Goal: Task Accomplishment & Management: Manage account settings

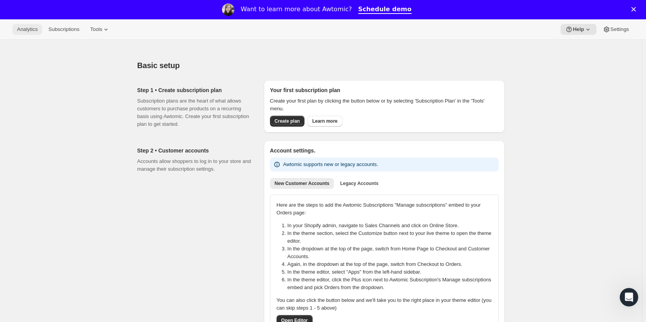
click at [26, 31] on span "Analytics" at bounding box center [27, 29] width 20 height 6
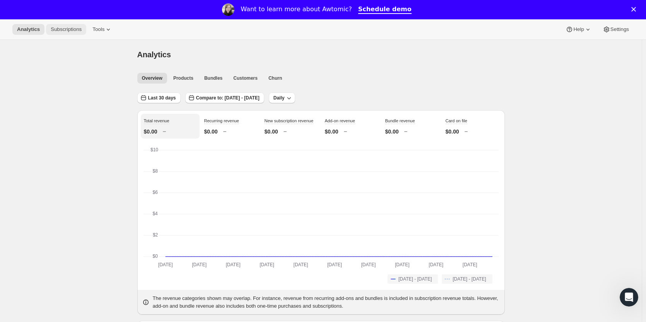
click at [52, 31] on span "Subscriptions" at bounding box center [66, 29] width 31 height 6
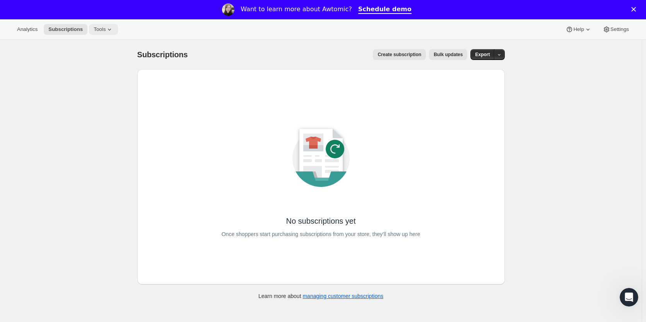
click at [97, 30] on span "Tools" at bounding box center [100, 29] width 12 height 6
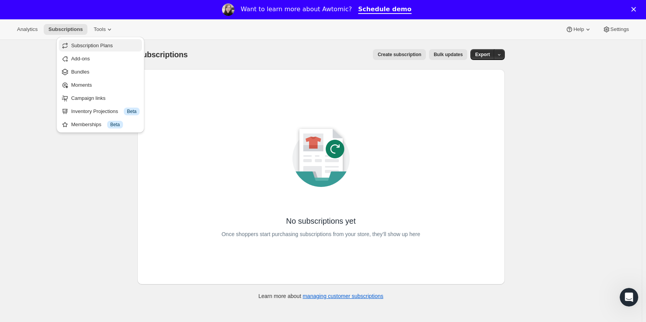
click at [95, 43] on span "Subscription Plans" at bounding box center [92, 46] width 42 height 6
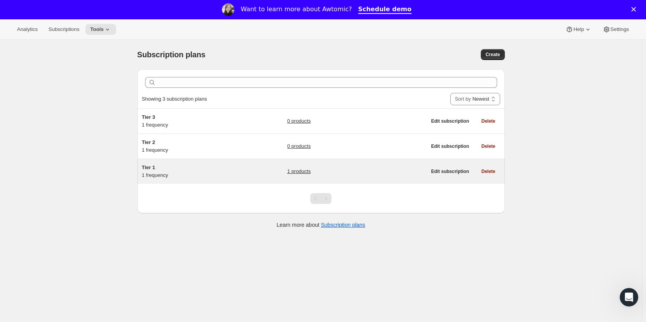
click at [223, 177] on div "Tier 1 1 frequency" at bounding box center [190, 171] width 97 height 15
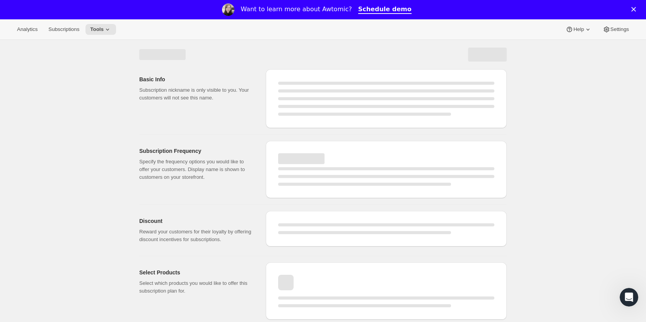
select select "WEEK"
select select "MONTH"
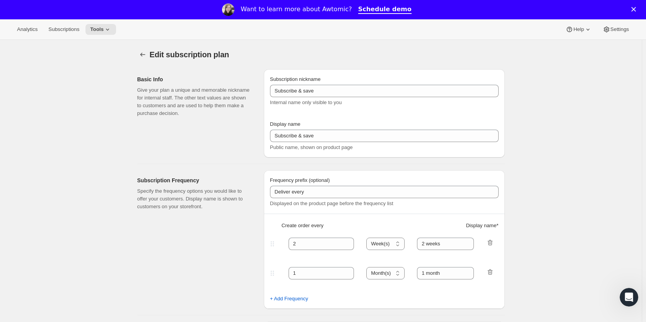
type input "Tier 1"
type input "Tier 1 - Bi-Monthly"
select select "MONTH"
type input "Bi-Monthly"
checkbox input "true"
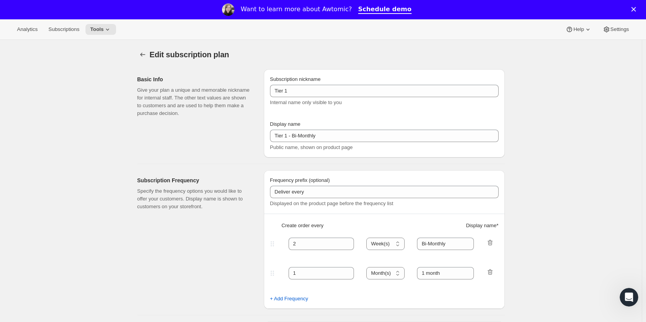
select select "YEARDAY"
select select "15"
select select "3"
select select "15"
select select "5"
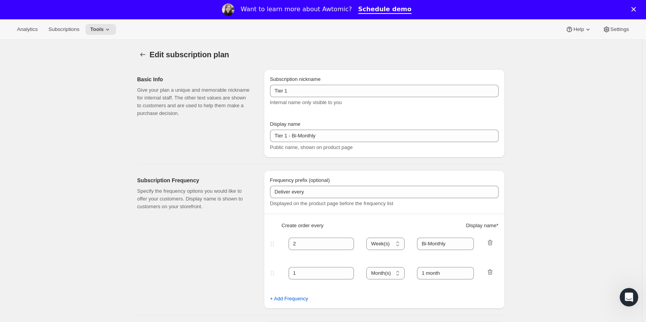
select select "15"
select select "7"
select select "15"
select select "9"
select select "15"
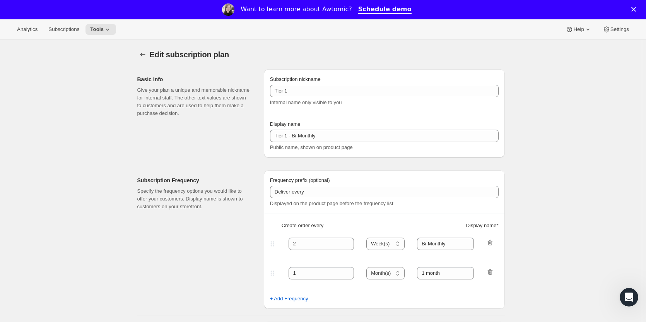
select select "11"
select select "15"
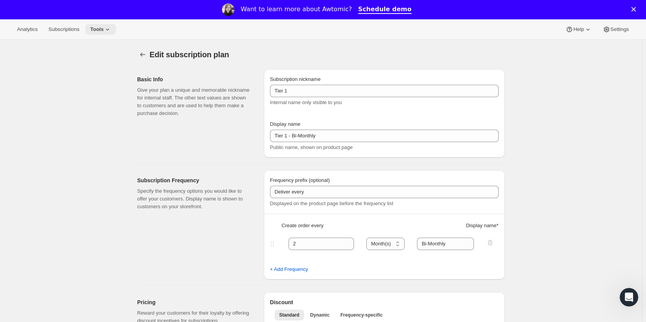
click at [104, 29] on icon at bounding box center [108, 30] width 8 height 8
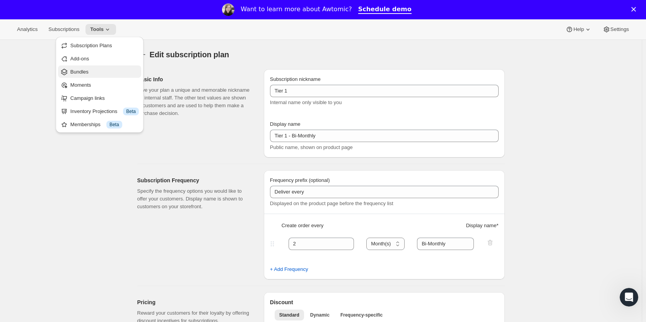
click at [82, 71] on span "Bundles" at bounding box center [79, 72] width 18 height 6
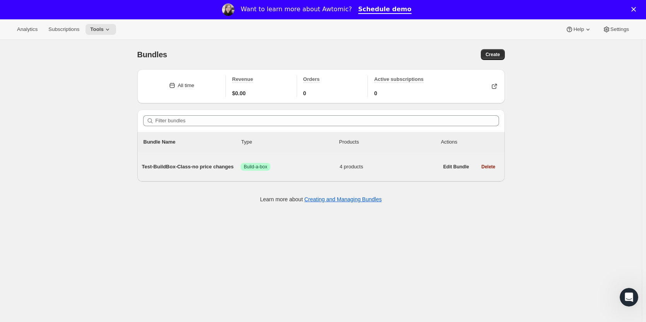
click at [173, 167] on span "Test-BuildBox-Class-no price changes" at bounding box center [191, 167] width 99 height 8
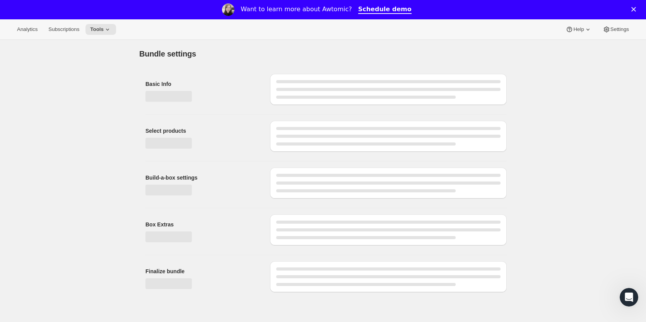
type input "Test-BuildBox-Class-no price changes"
radio input "true"
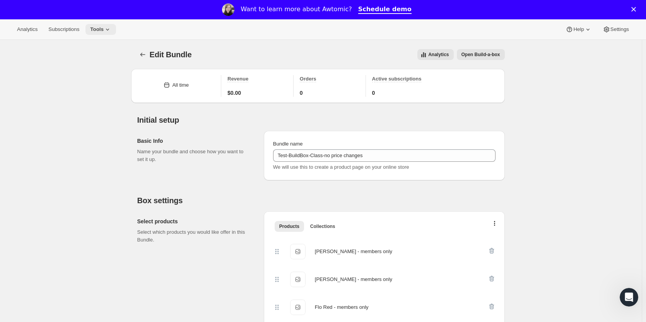
click at [91, 31] on span "Tools" at bounding box center [97, 29] width 14 height 6
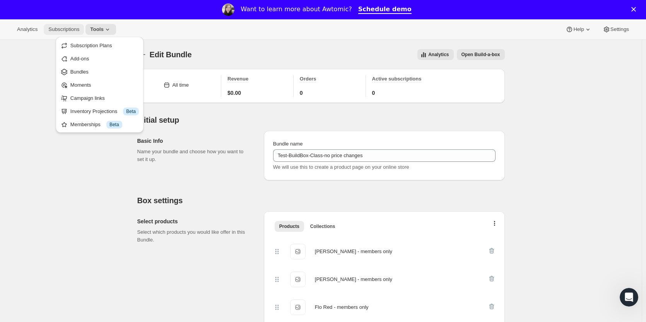
click at [60, 31] on span "Subscriptions" at bounding box center [63, 29] width 31 height 6
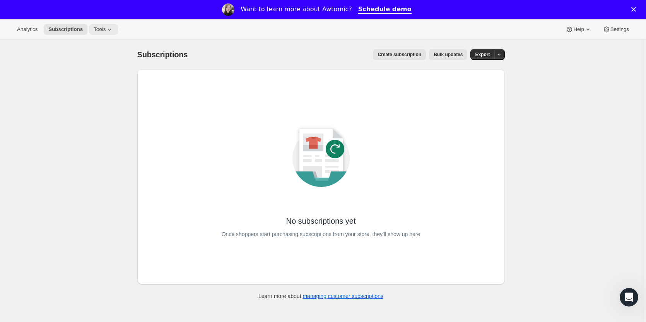
click at [95, 30] on span "Tools" at bounding box center [100, 29] width 12 height 6
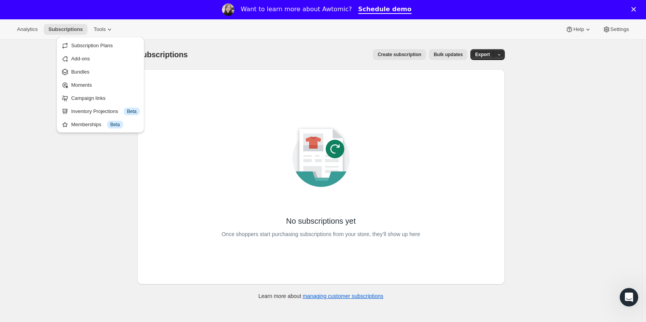
click at [186, 97] on div "No subscriptions yet Once shoppers start purchasing subscriptions from your sto…" at bounding box center [321, 177] width 343 height 190
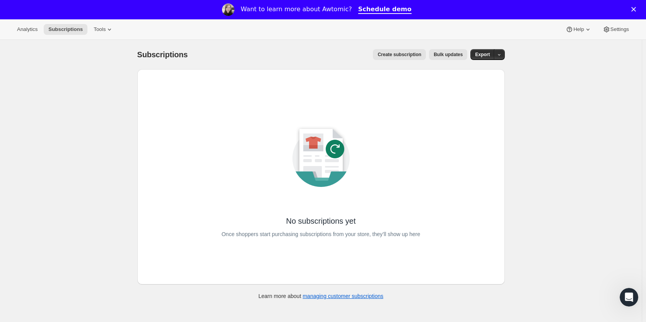
drag, startPoint x: 46, startPoint y: 77, endPoint x: 44, endPoint y: 63, distance: 14.1
click at [46, 77] on div "Subscriptions. This page is ready Subscriptions Create subscription Bulk update…" at bounding box center [320, 201] width 641 height 322
click at [94, 28] on span "Tools" at bounding box center [100, 29] width 12 height 6
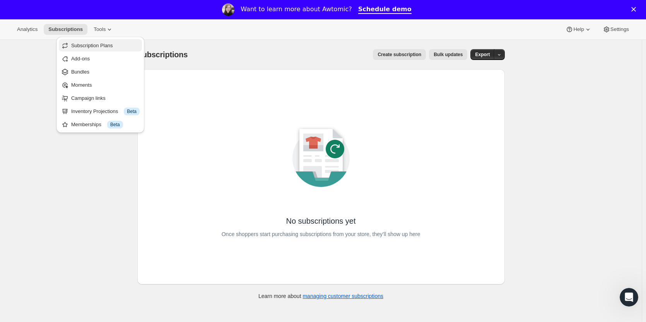
click at [96, 44] on span "Subscription Plans" at bounding box center [92, 46] width 42 height 6
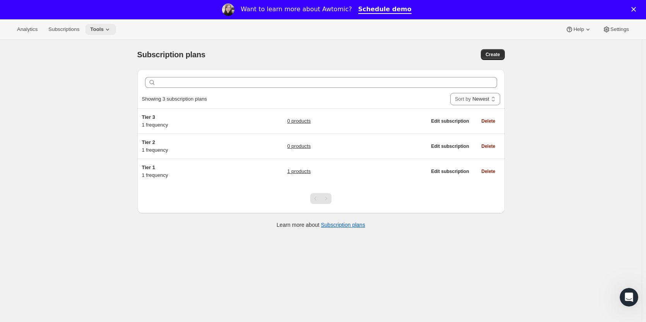
click at [98, 28] on span "Tools" at bounding box center [97, 29] width 14 height 6
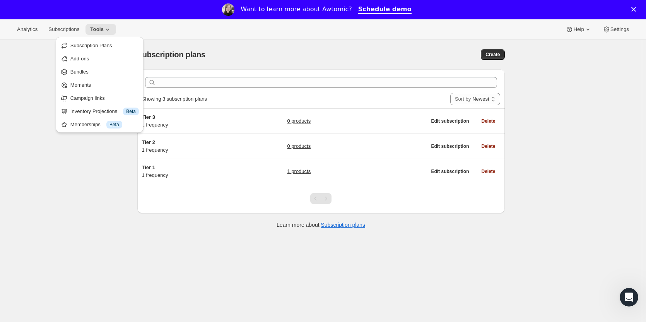
click at [37, 162] on div "Subscription plans. This page is ready Subscription plans Create Clear Showing …" at bounding box center [320, 201] width 641 height 322
